Goal: Task Accomplishment & Management: Manage account settings

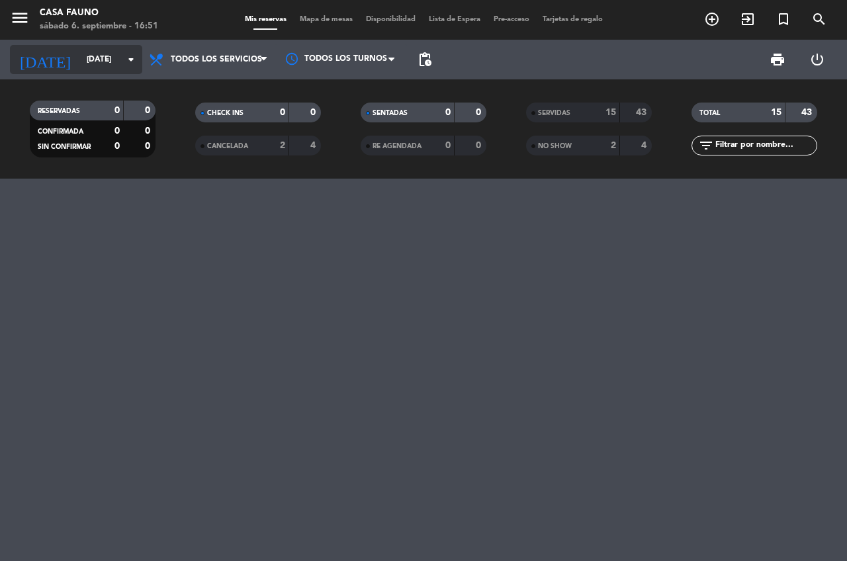
click at [130, 60] on icon "arrow_drop_down" at bounding box center [131, 60] width 16 height 16
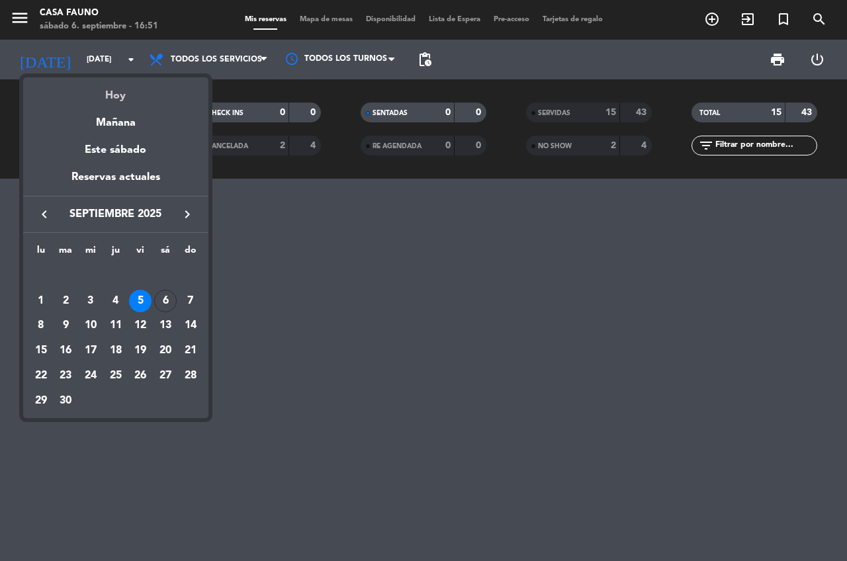
click at [133, 100] on div "Hoy" at bounding box center [115, 90] width 185 height 27
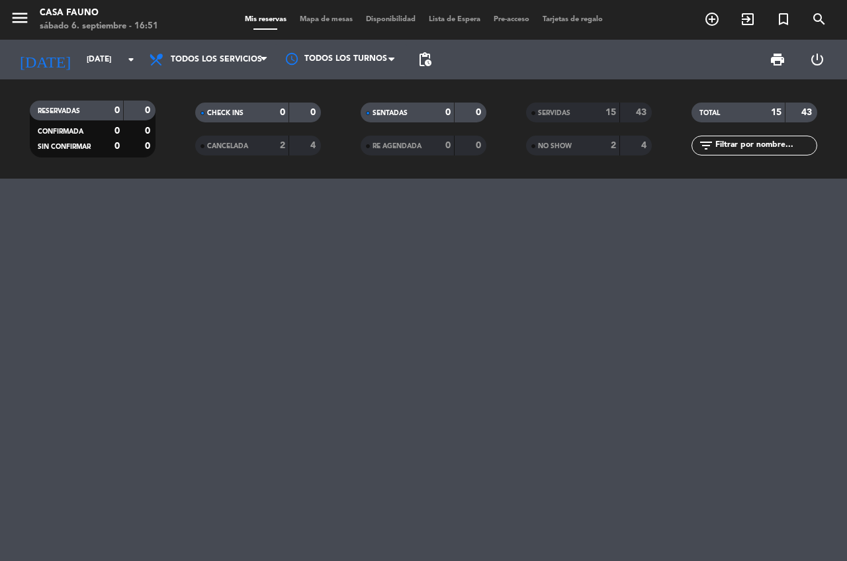
type input "[DATE]"
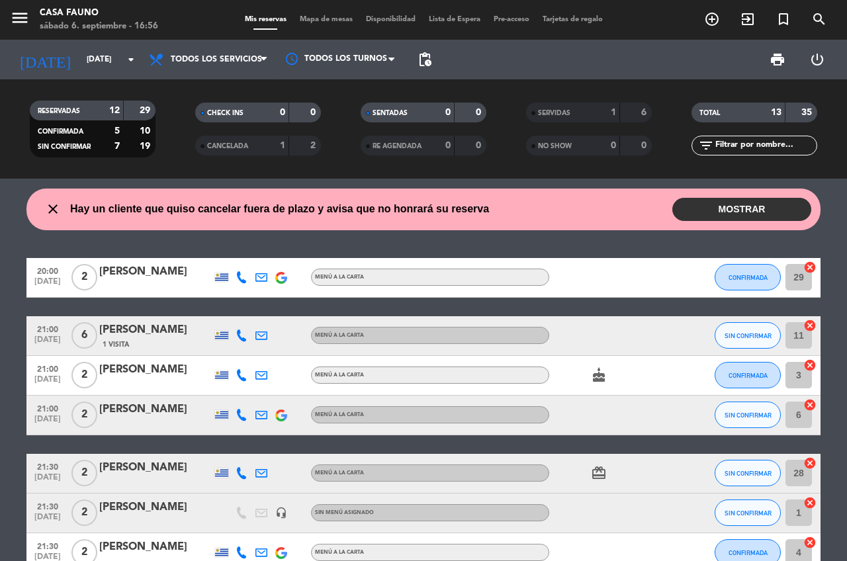
click at [734, 208] on button "MOSTRAR" at bounding box center [741, 209] width 139 height 23
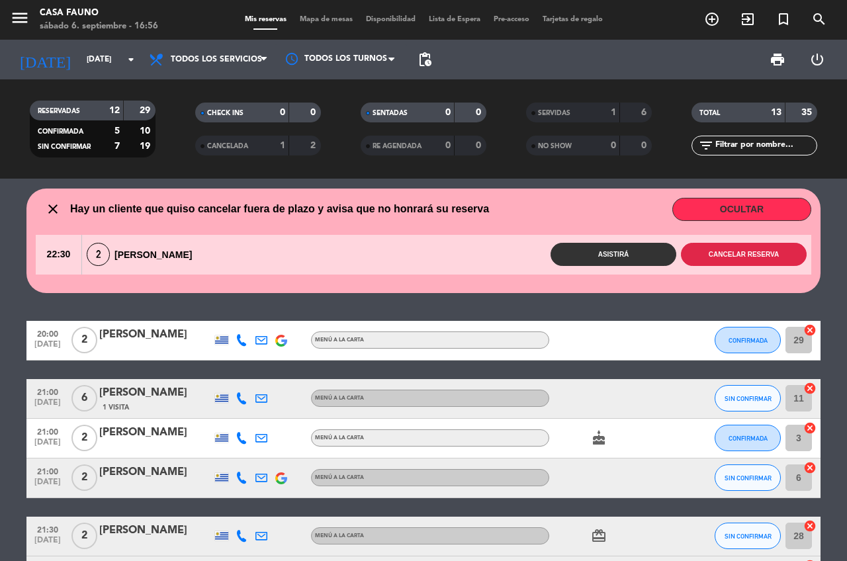
click at [745, 249] on button "Cancelar reserva" at bounding box center [744, 254] width 126 height 23
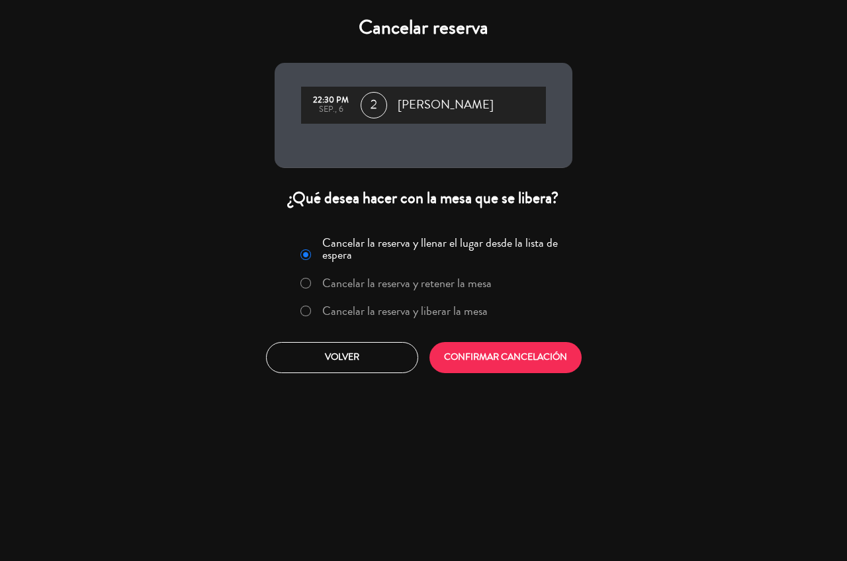
click at [380, 310] on label "Cancelar la reserva y liberar la mesa" at bounding box center [404, 311] width 165 height 12
click at [519, 355] on button "CONFIRMAR CANCELACIÓN" at bounding box center [505, 357] width 152 height 31
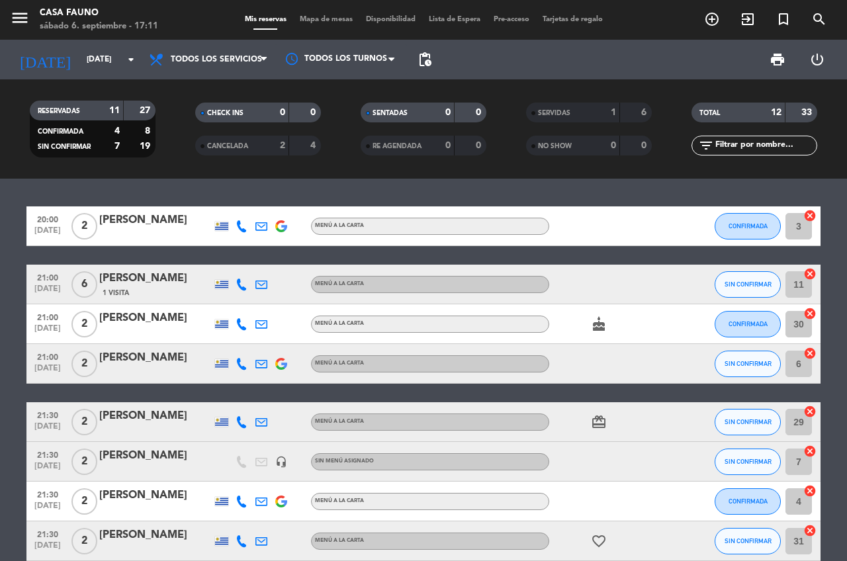
click at [597, 328] on icon "cake" at bounding box center [599, 324] width 16 height 16
click at [10, 407] on bookings-row "20:00 [DATE] 2 [PERSON_NAME] MENÚ A LA CARTA CONFIRMADA 3 cancel 21:00 [DATE] 6…" at bounding box center [423, 461] width 847 height 511
